Goal: Transaction & Acquisition: Purchase product/service

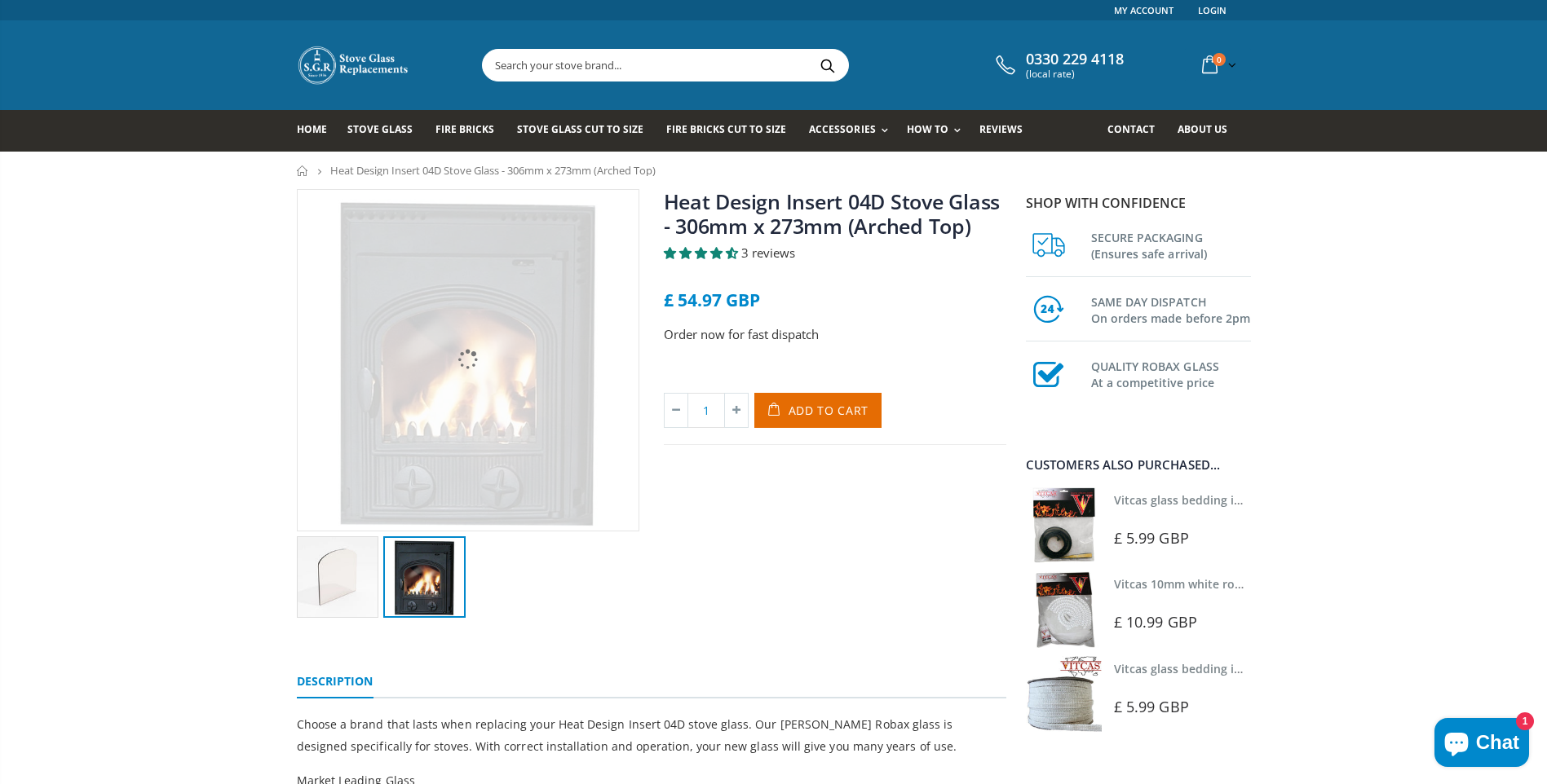
click at [417, 598] on img at bounding box center [424, 577] width 82 height 82
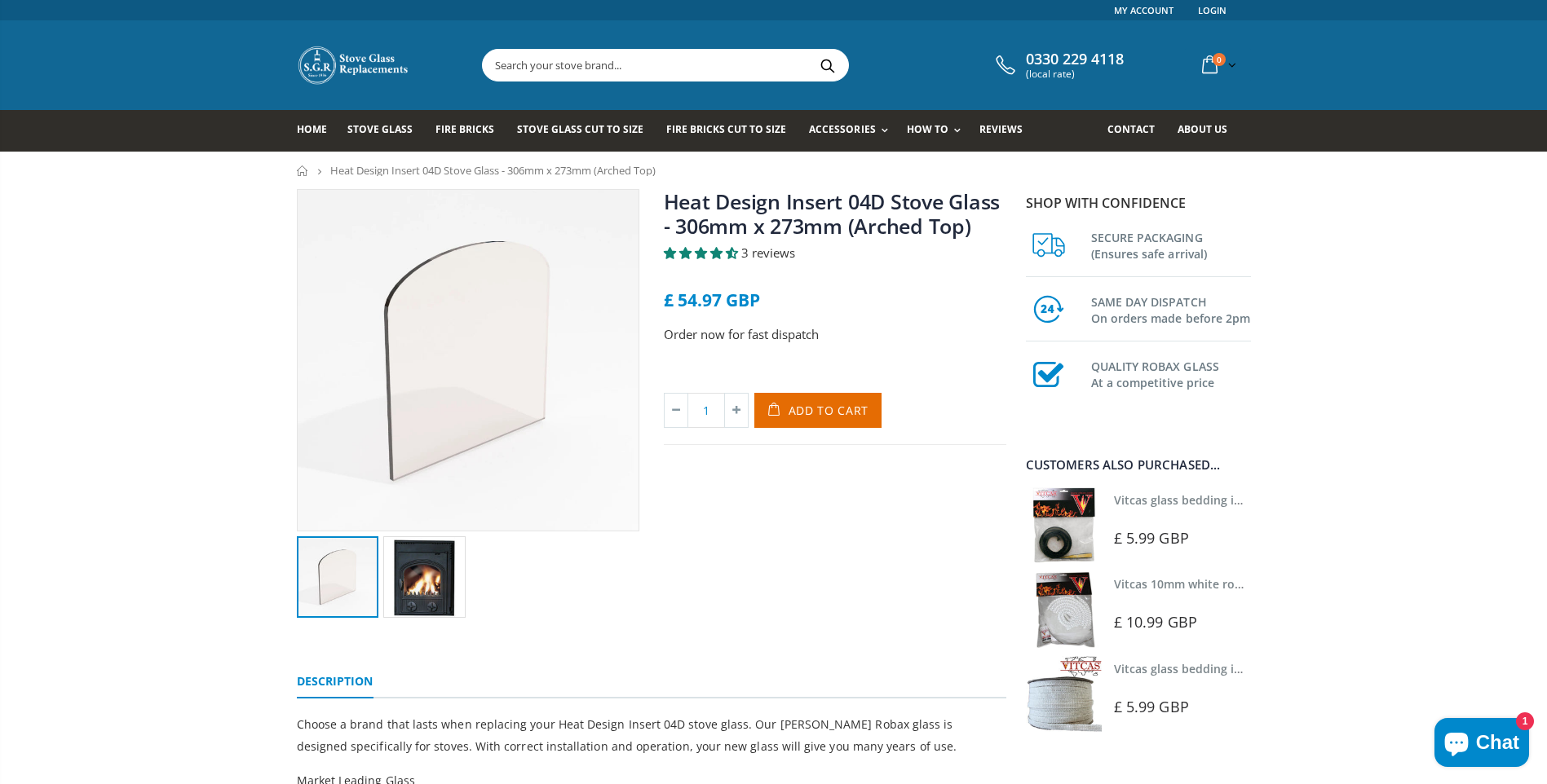
click at [353, 584] on img at bounding box center [337, 577] width 82 height 82
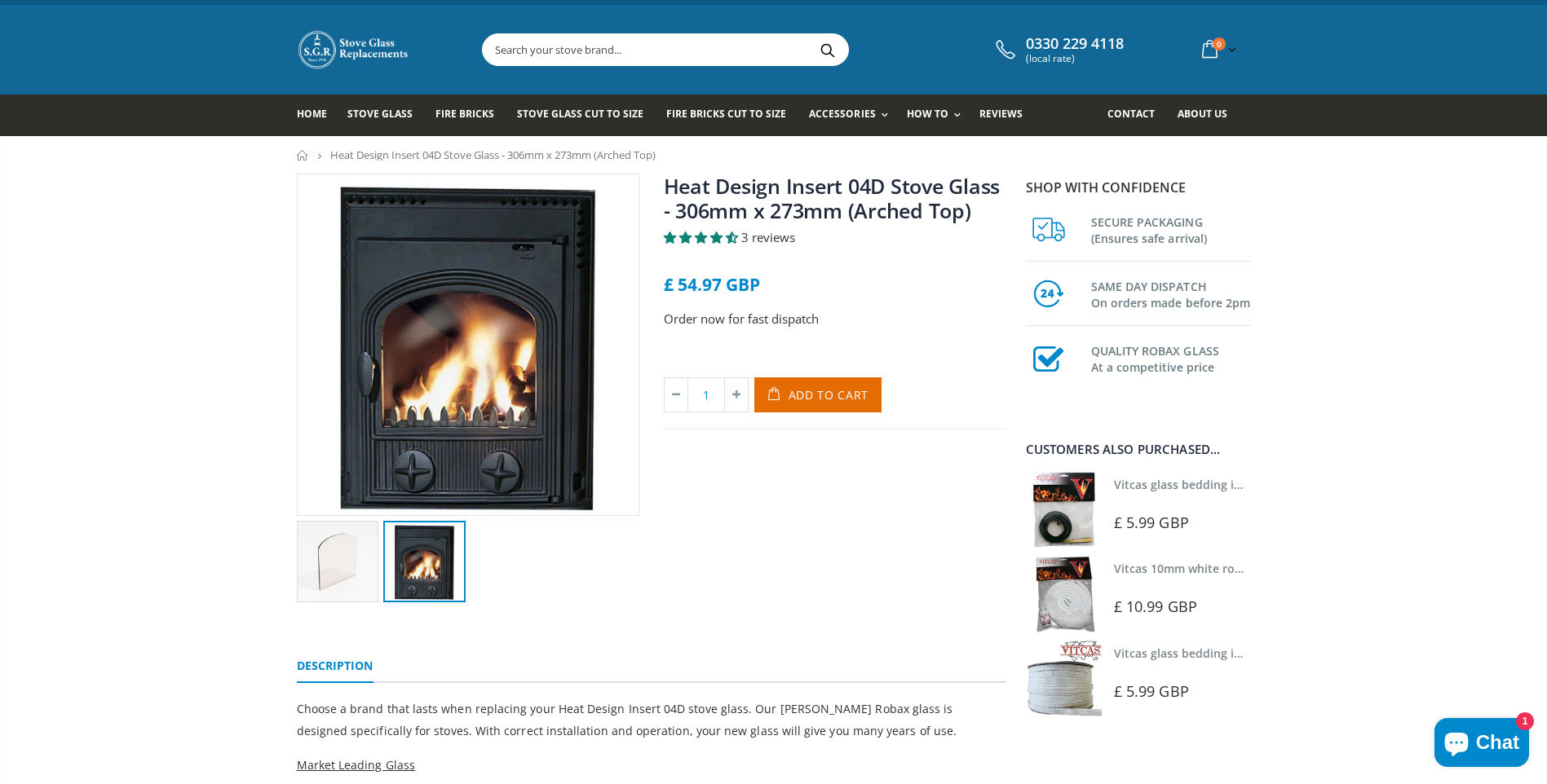
scroll to position [20, 0]
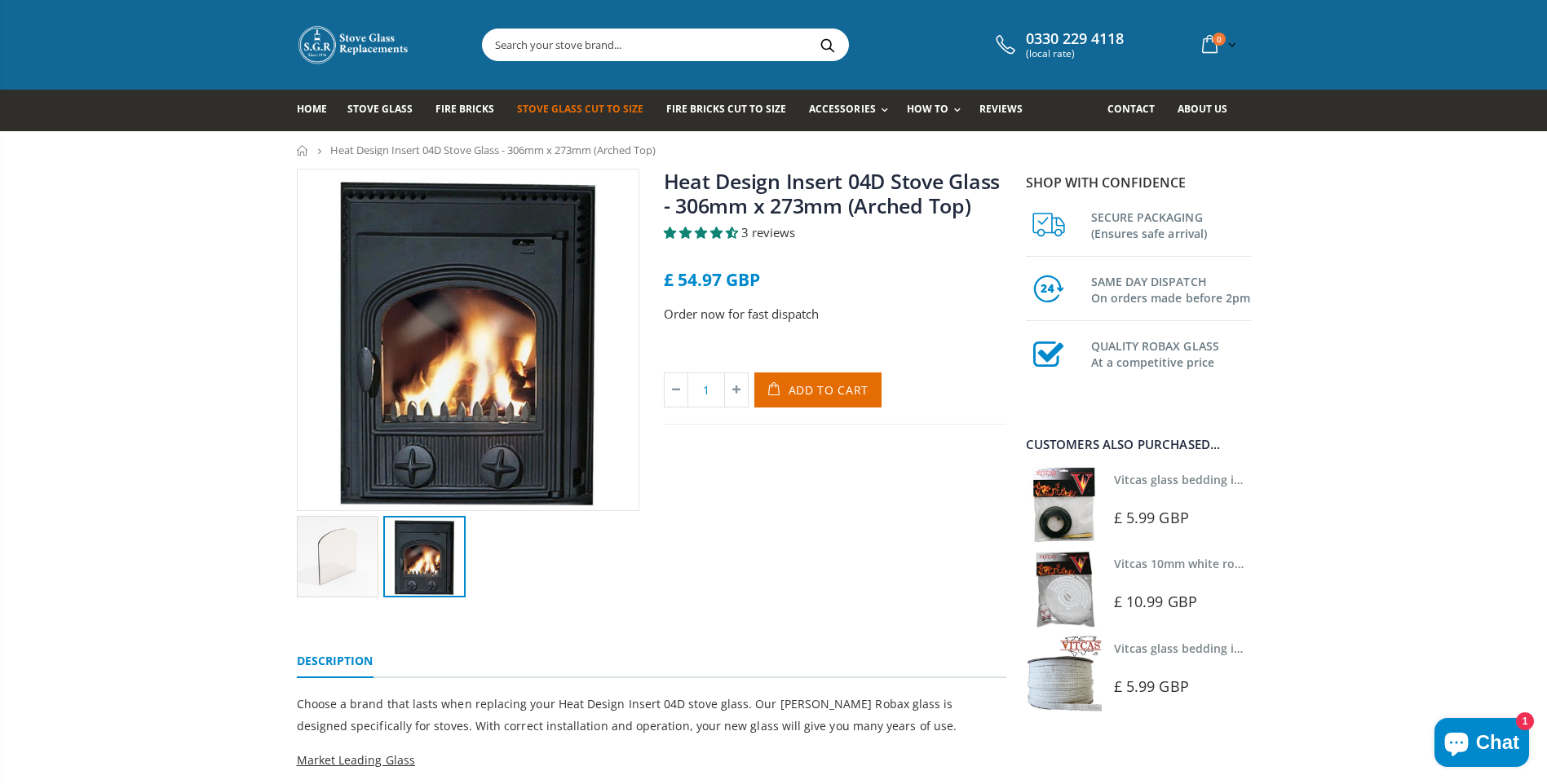
click at [561, 111] on span "Stove Glass Cut To Size" at bounding box center [580, 108] width 127 height 14
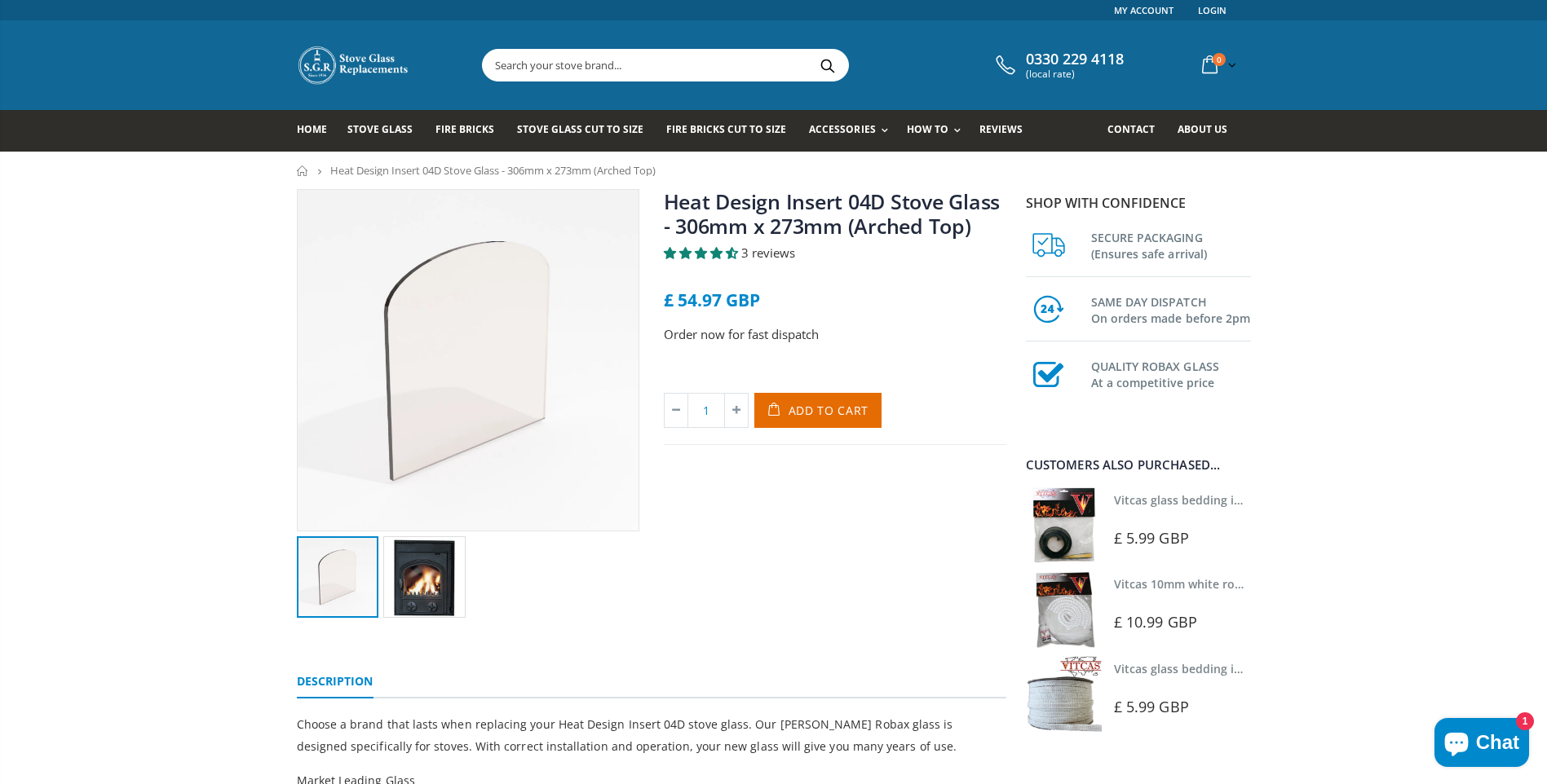
scroll to position [20, 0]
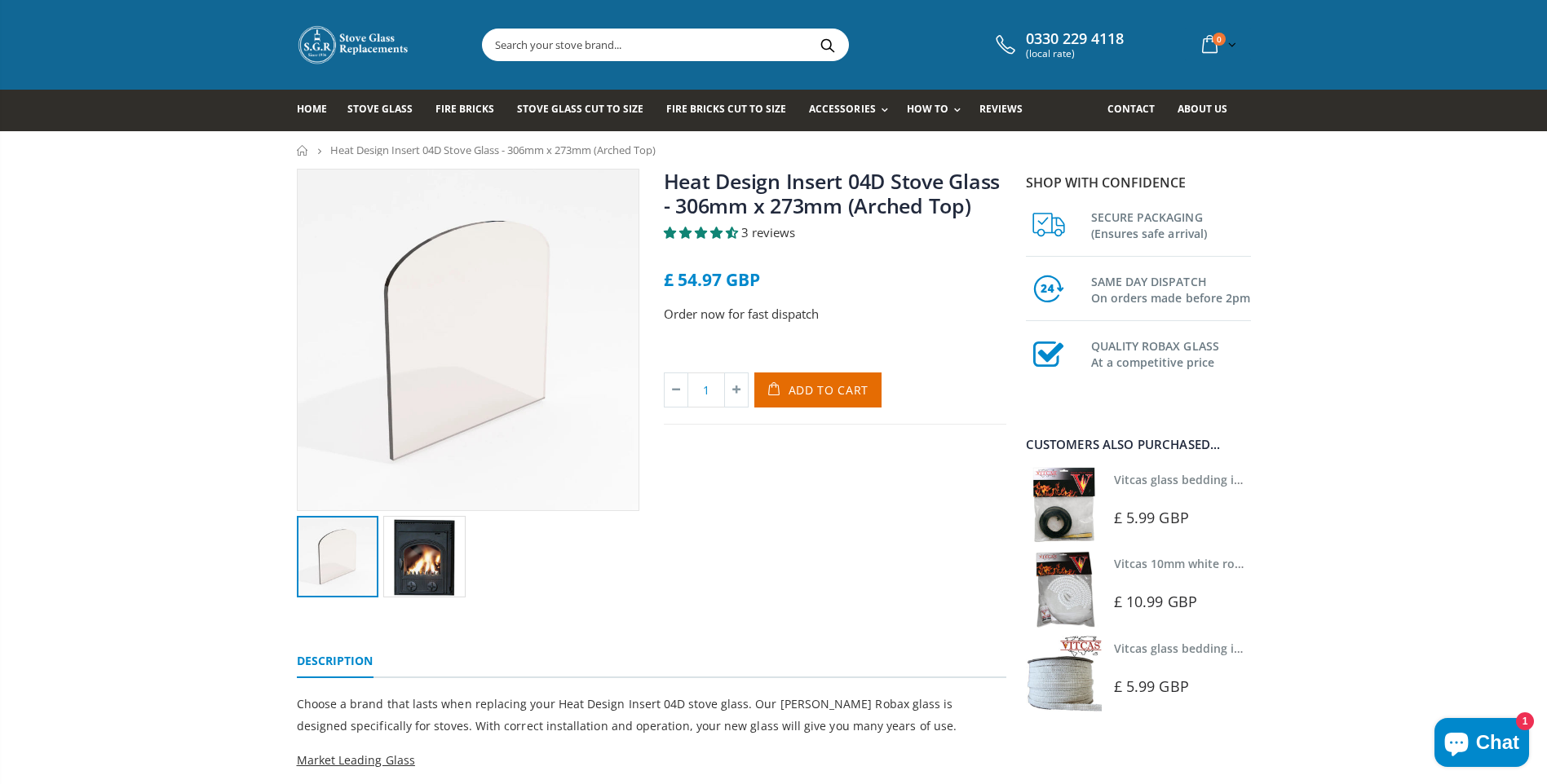
click at [79, 322] on div "Heat Design Insert 04D Stove Glass - 306mm x 273mm (Arched Top) 3 reviews £ 54.…" at bounding box center [774, 767] width 1547 height 1196
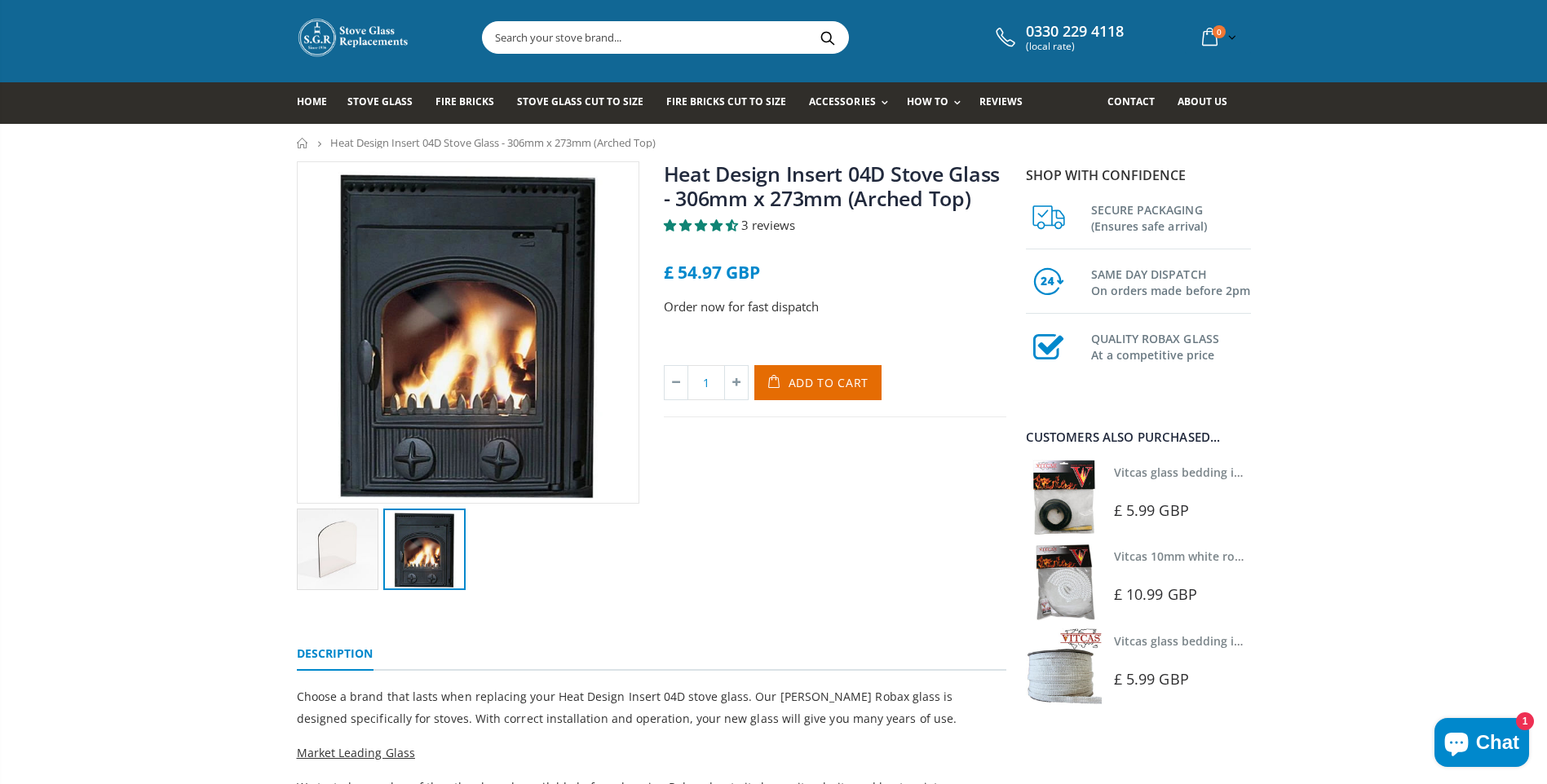
scroll to position [0, 0]
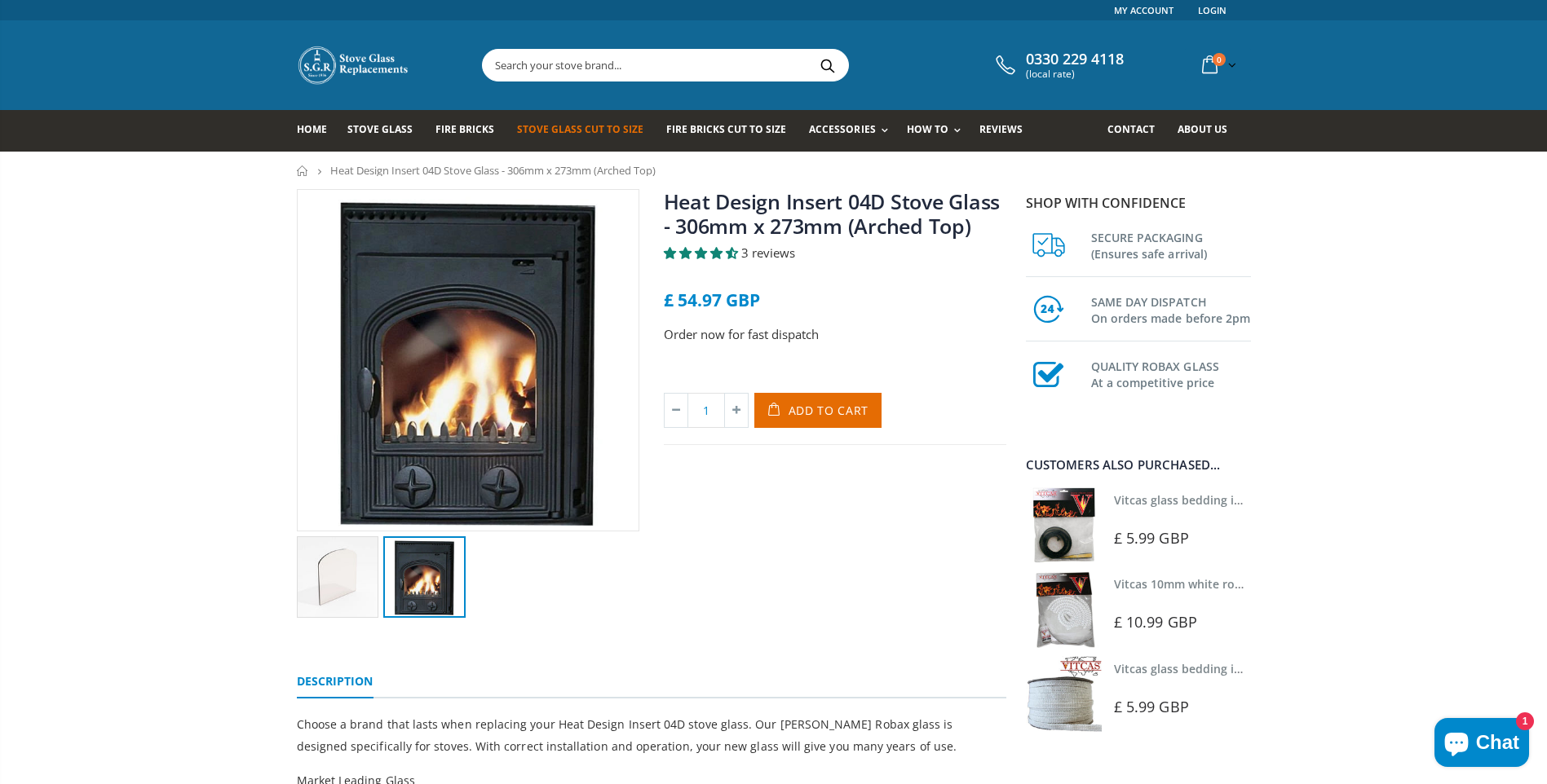
click at [606, 132] on span "Stove Glass Cut To Size" at bounding box center [580, 129] width 127 height 14
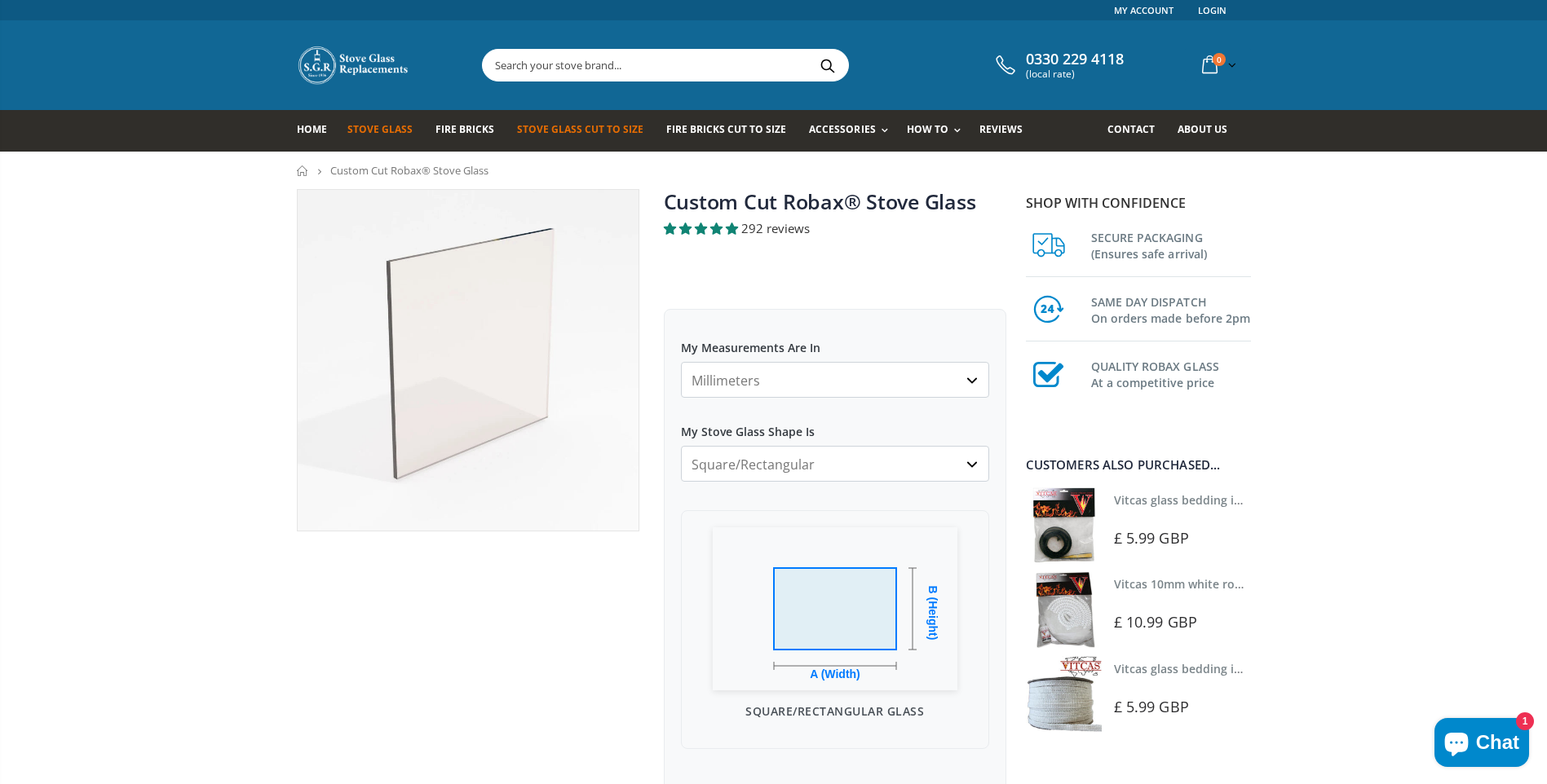
click at [371, 126] on span "Stove Glass" at bounding box center [380, 129] width 65 height 14
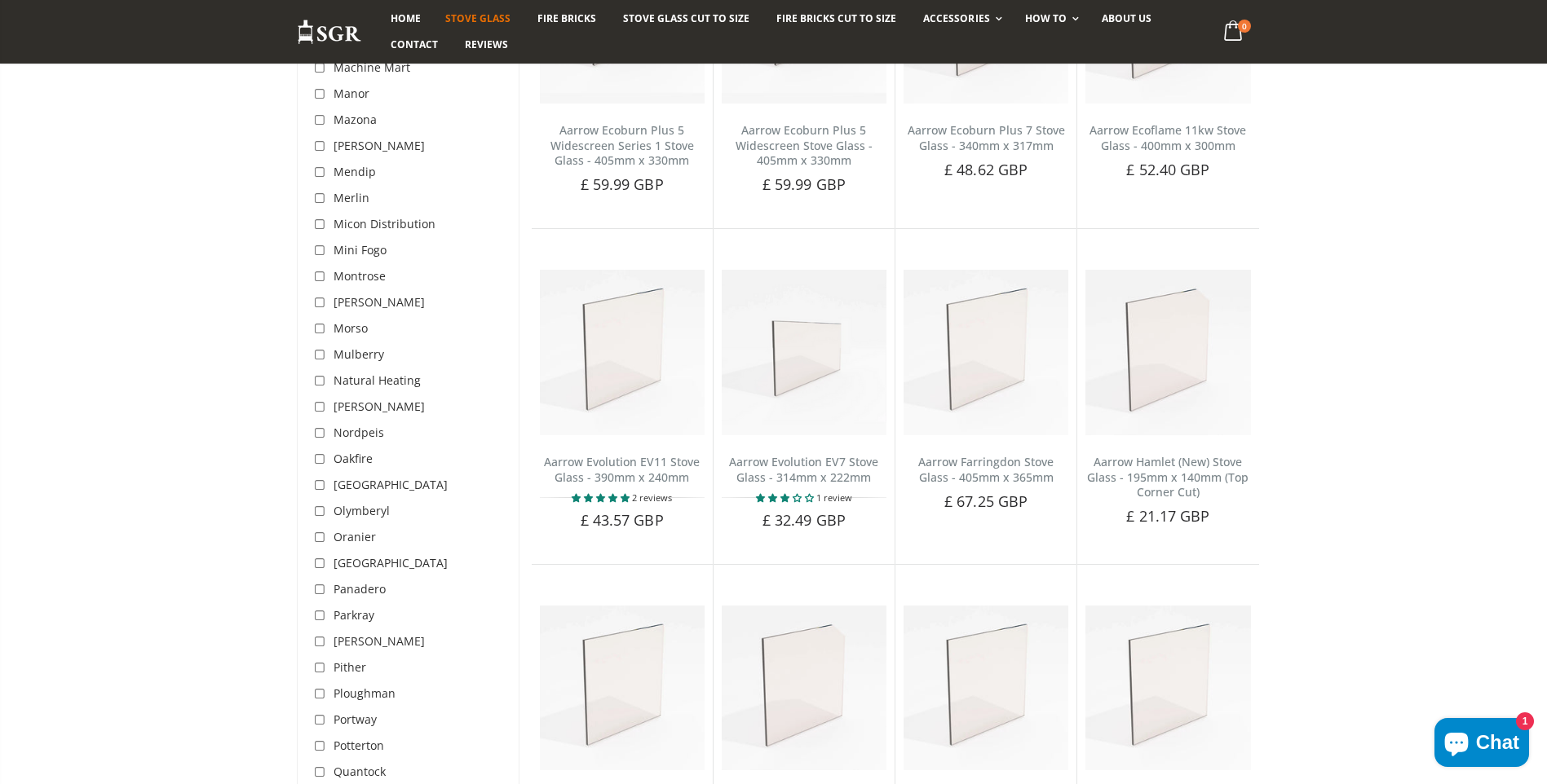
scroll to position [3362, 0]
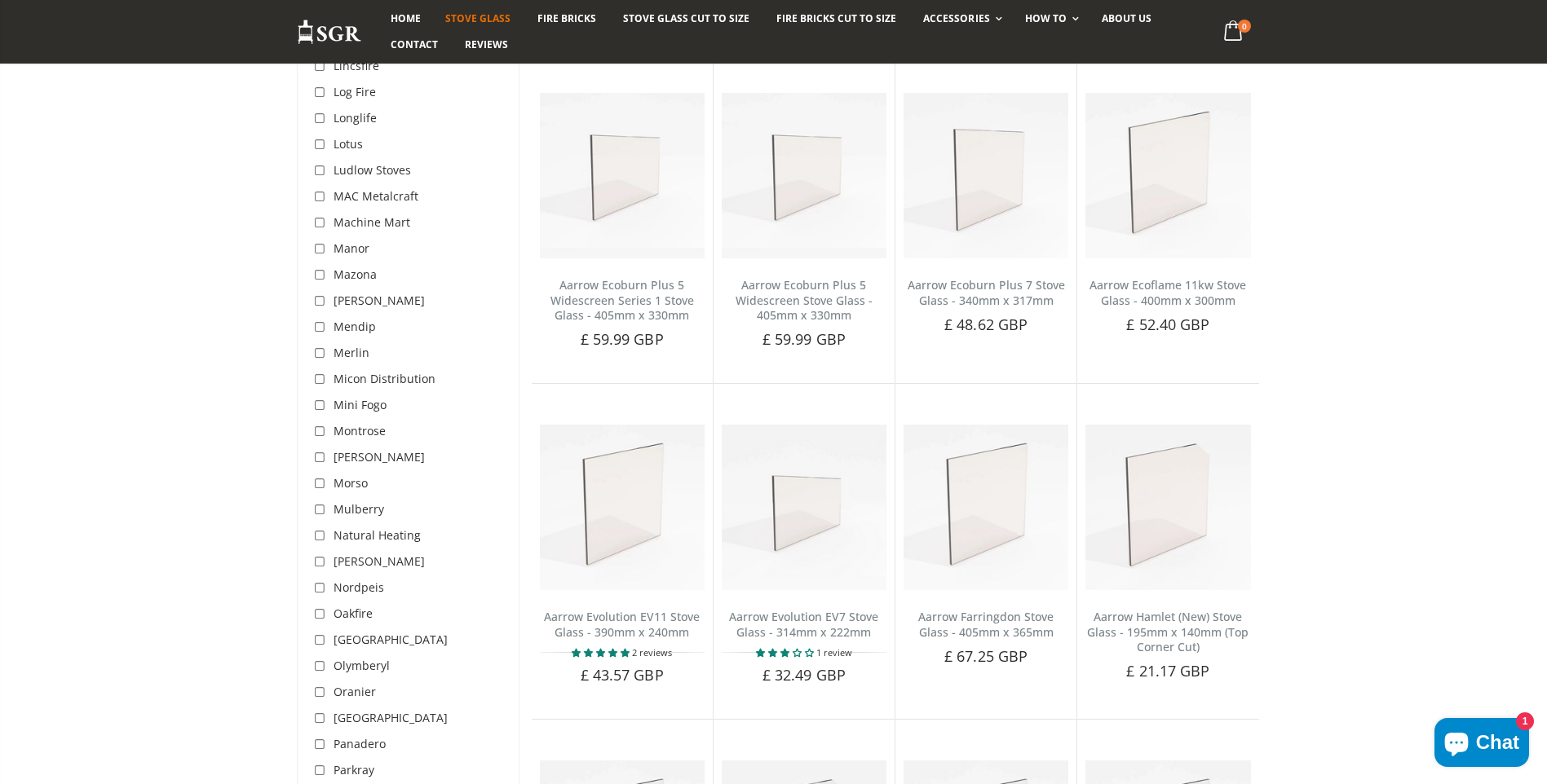
click at [321, 554] on input "checkbox" at bounding box center [322, 563] width 17 height 17
checkbox input "true"
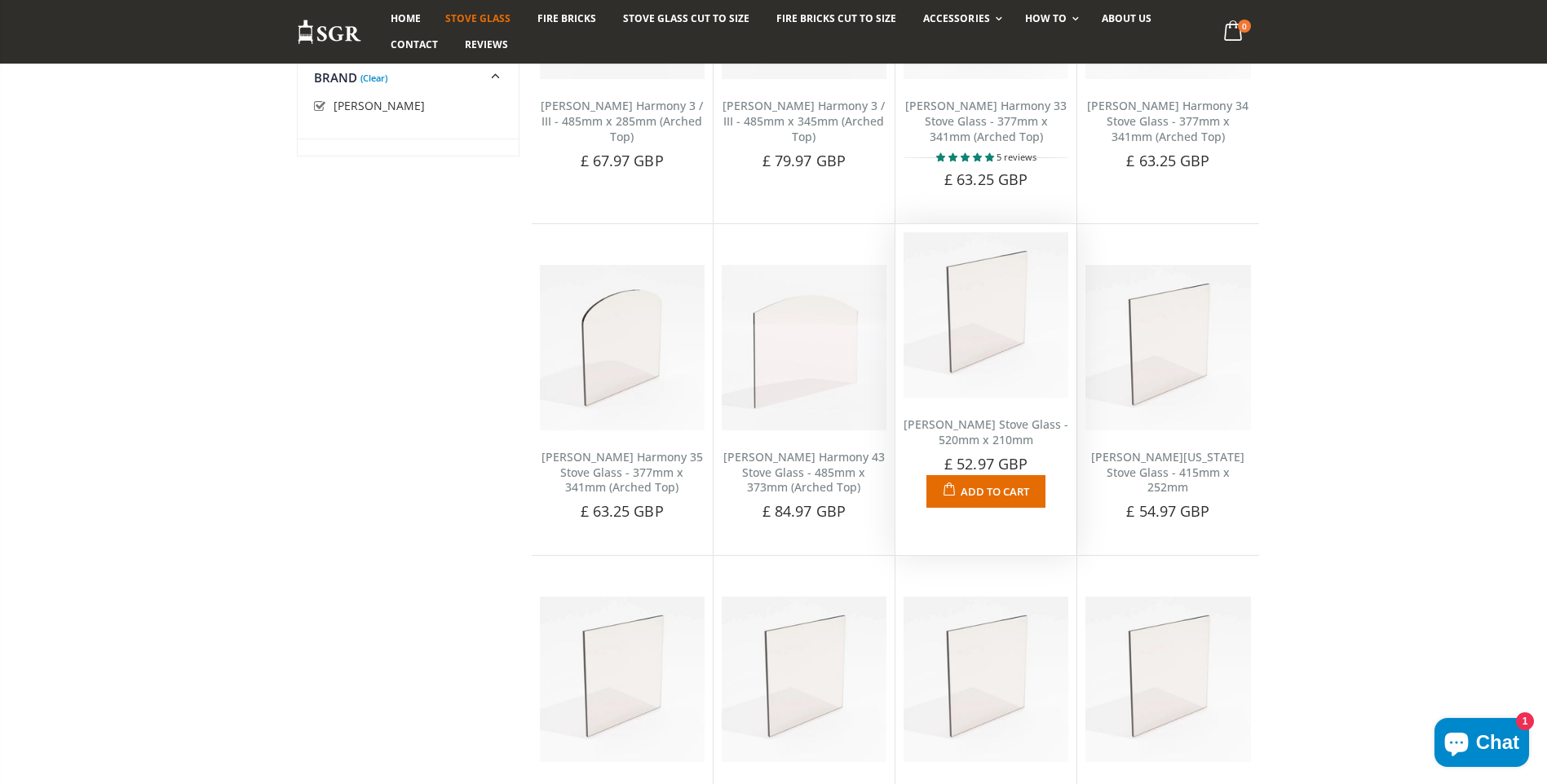
scroll to position [816, 0]
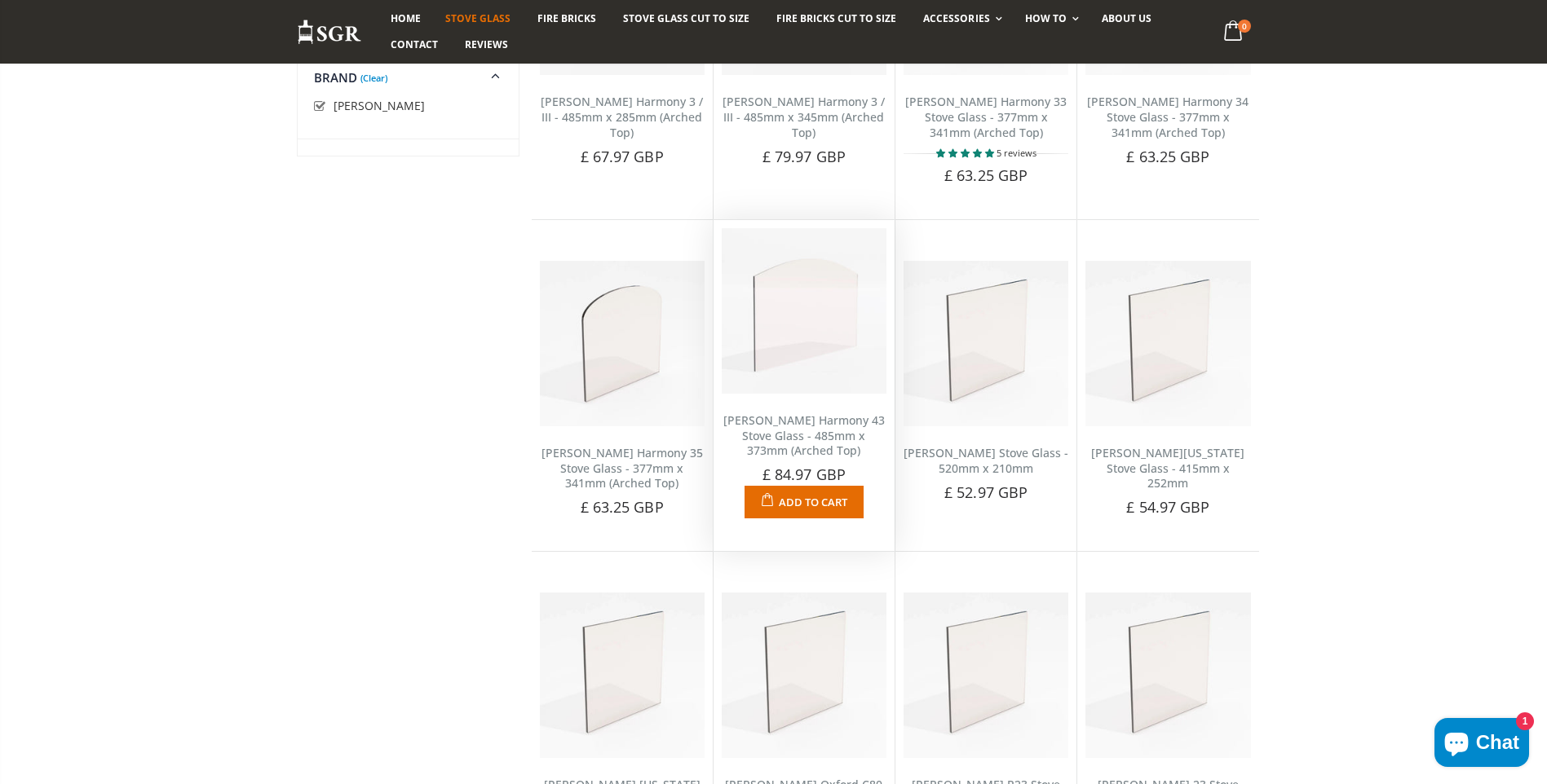
click at [871, 450] on h2 "[PERSON_NAME] Harmony 43 Stove Glass - 485mm x 373mm (Arched Top)" at bounding box center [804, 436] width 165 height 47
click at [826, 427] on link "[PERSON_NAME] Harmony 43 Stove Glass - 485mm x 373mm (Arched Top)" at bounding box center [804, 435] width 162 height 47
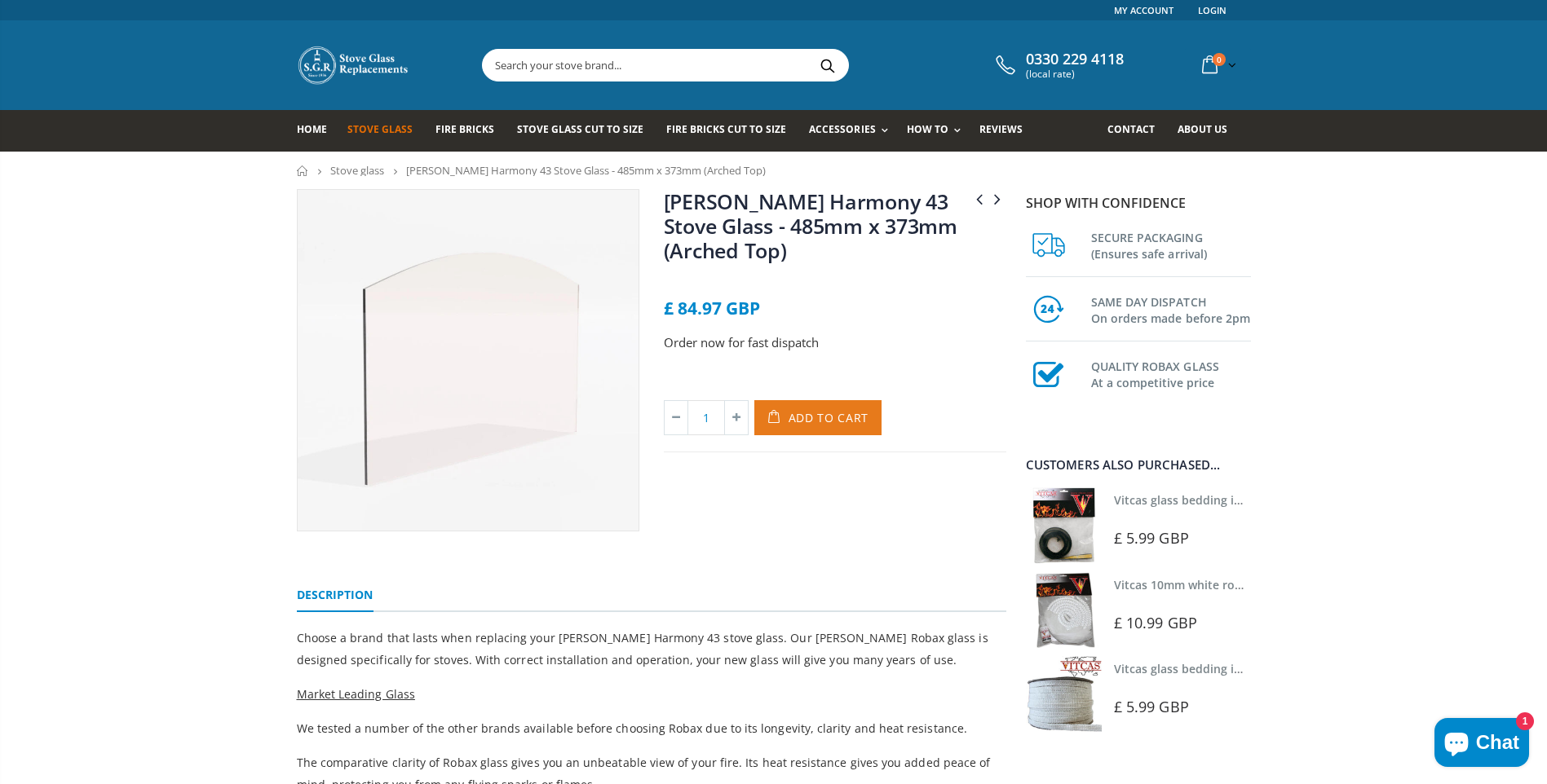
click at [841, 412] on span "Add to Cart" at bounding box center [828, 418] width 81 height 16
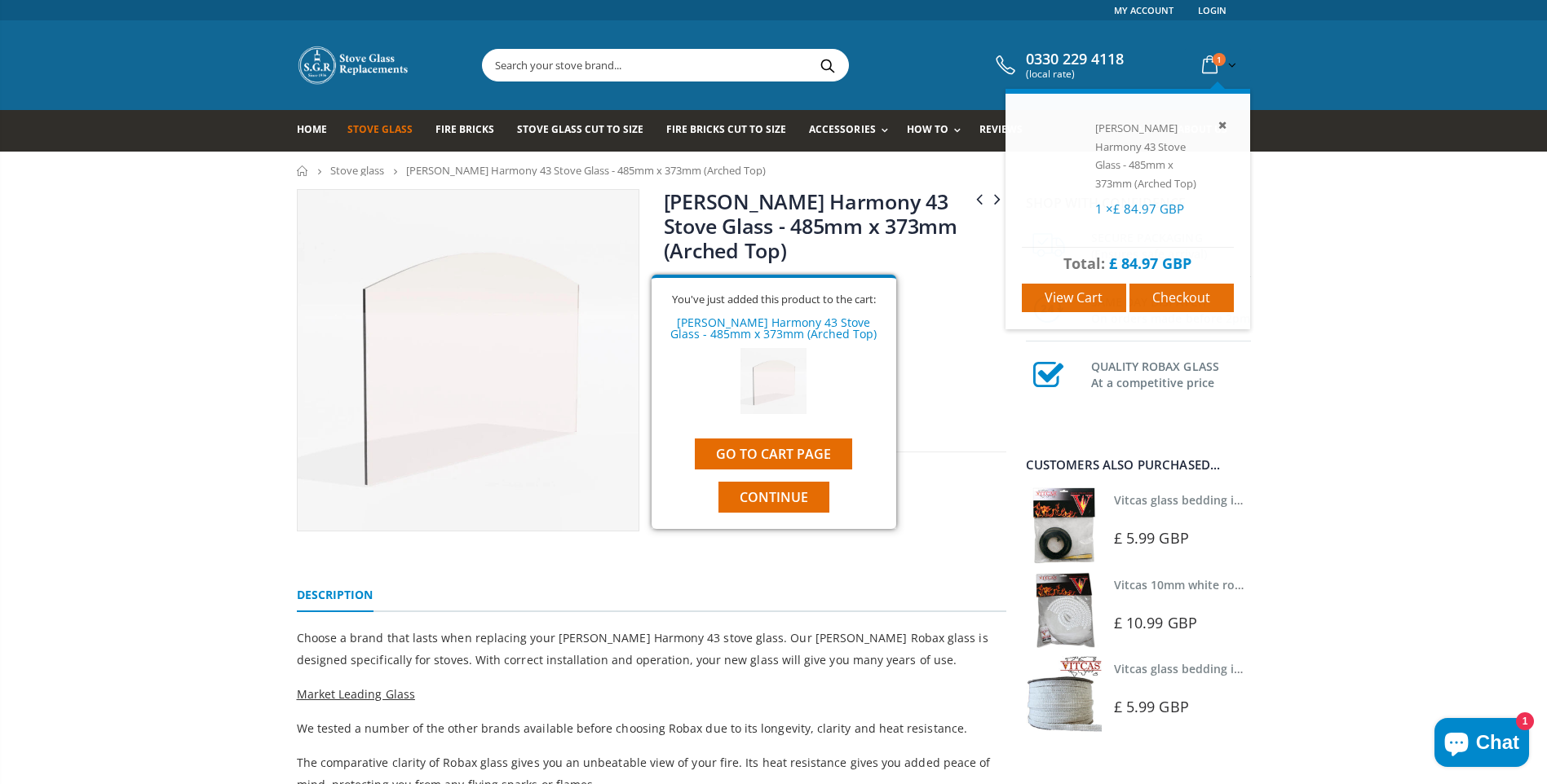
click at [1207, 60] on icon at bounding box center [1209, 65] width 28 height 29
click at [1179, 290] on span "Checkout" at bounding box center [1181, 298] width 58 height 18
